Goal: Communication & Community: Answer question/provide support

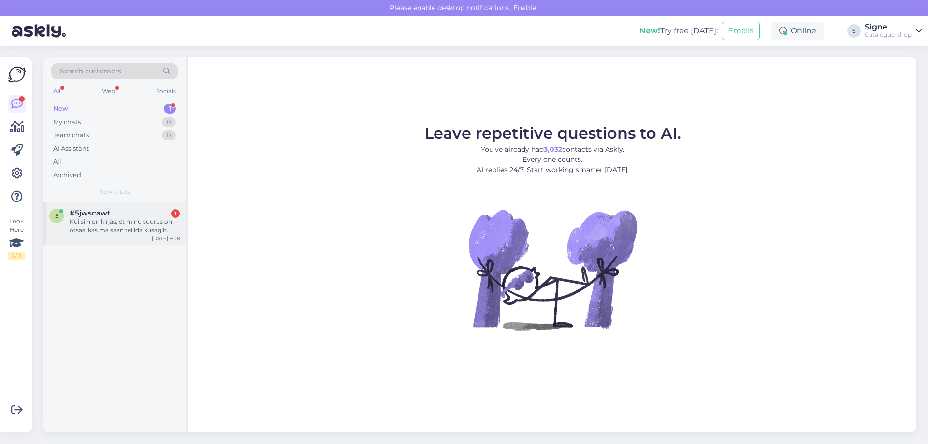
click at [127, 236] on div "5 #5jwscawt 1 Kui siin on kirjas, et minu suurus on otsas, kas ma saan tellida …" at bounding box center [115, 224] width 142 height 44
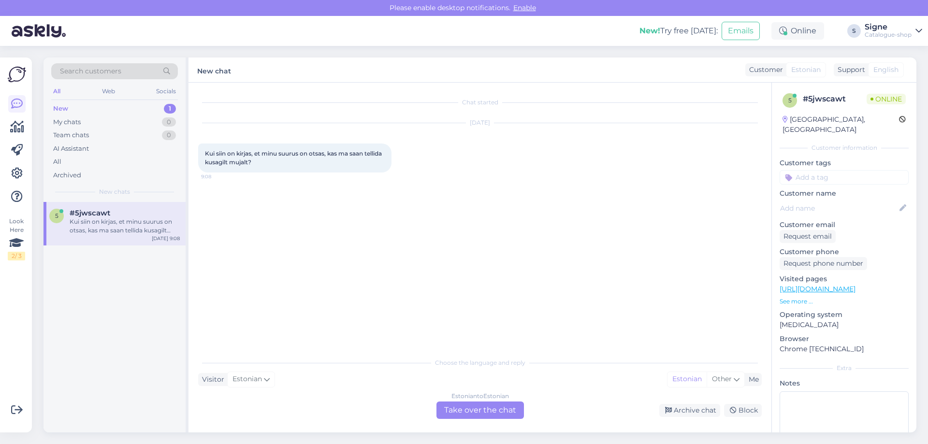
click at [497, 414] on div "Estonian to Estonian Take over the chat" at bounding box center [480, 410] width 87 height 17
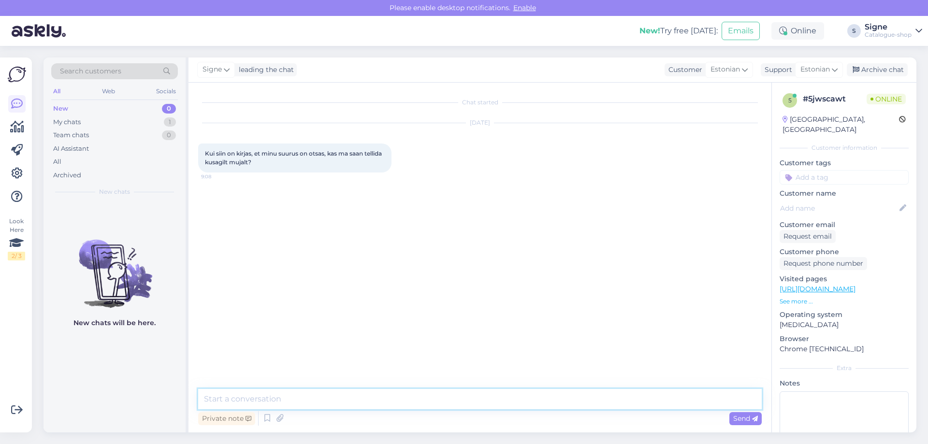
click at [230, 399] on textarea at bounding box center [480, 399] width 564 height 20
click at [415, 397] on textarea "Tere, kahjuks väljamüüdud vastuse korral meie e-[PERSON_NAME] ole võimalik toot…" at bounding box center [480, 399] width 564 height 20
type textarea "Tere, kahjuks väljamüüdud vastuse korral meie e-poes ei ole võimalik toote tell…"
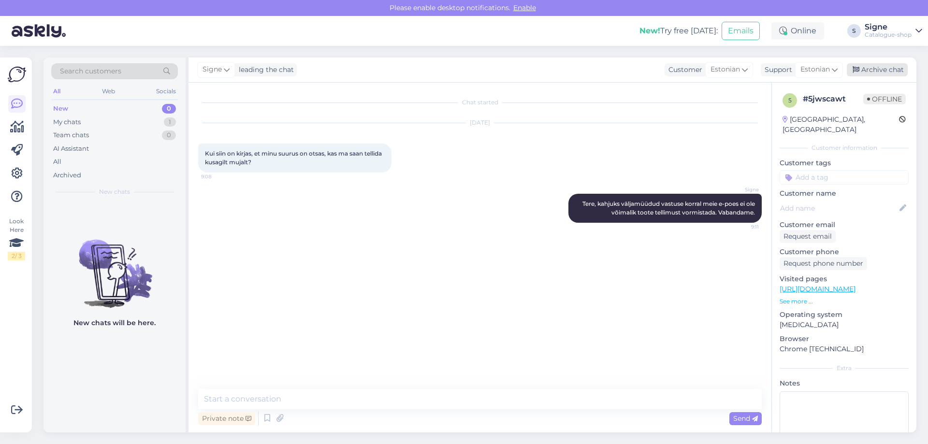
click at [884, 72] on div "Archive chat" at bounding box center [877, 69] width 61 height 13
